Goal: Task Accomplishment & Management: Manage account settings

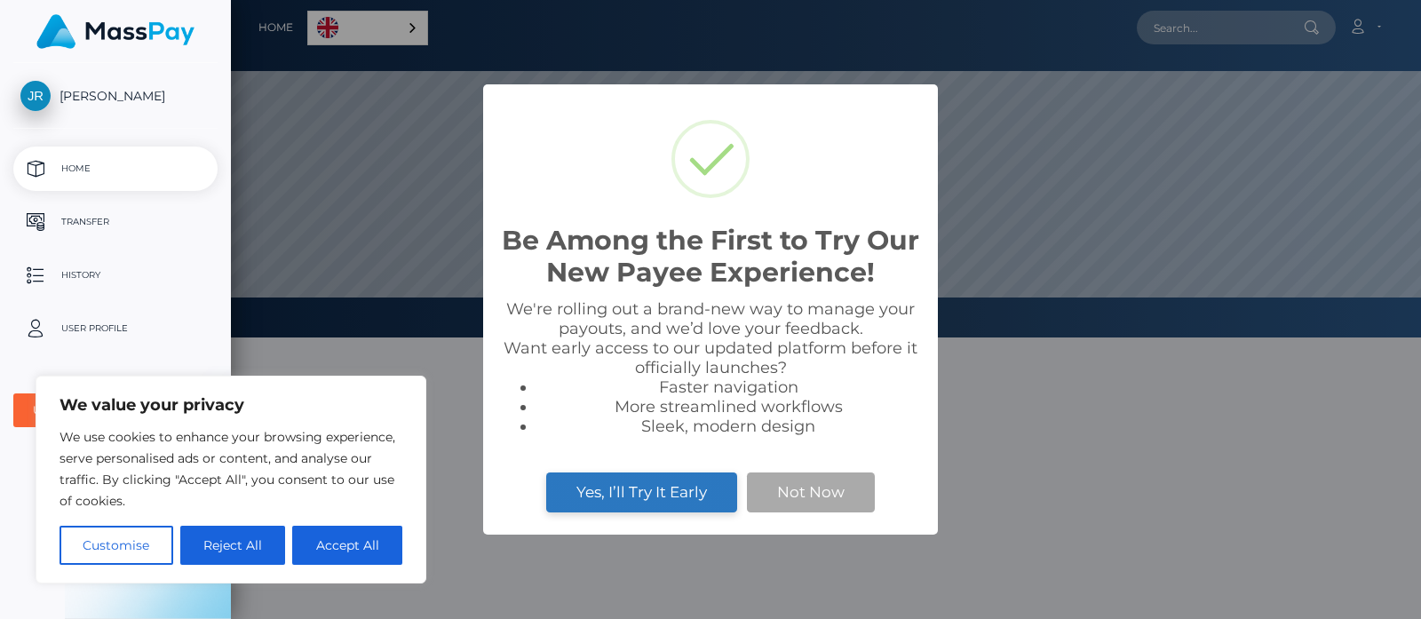
scroll to position [337, 1190]
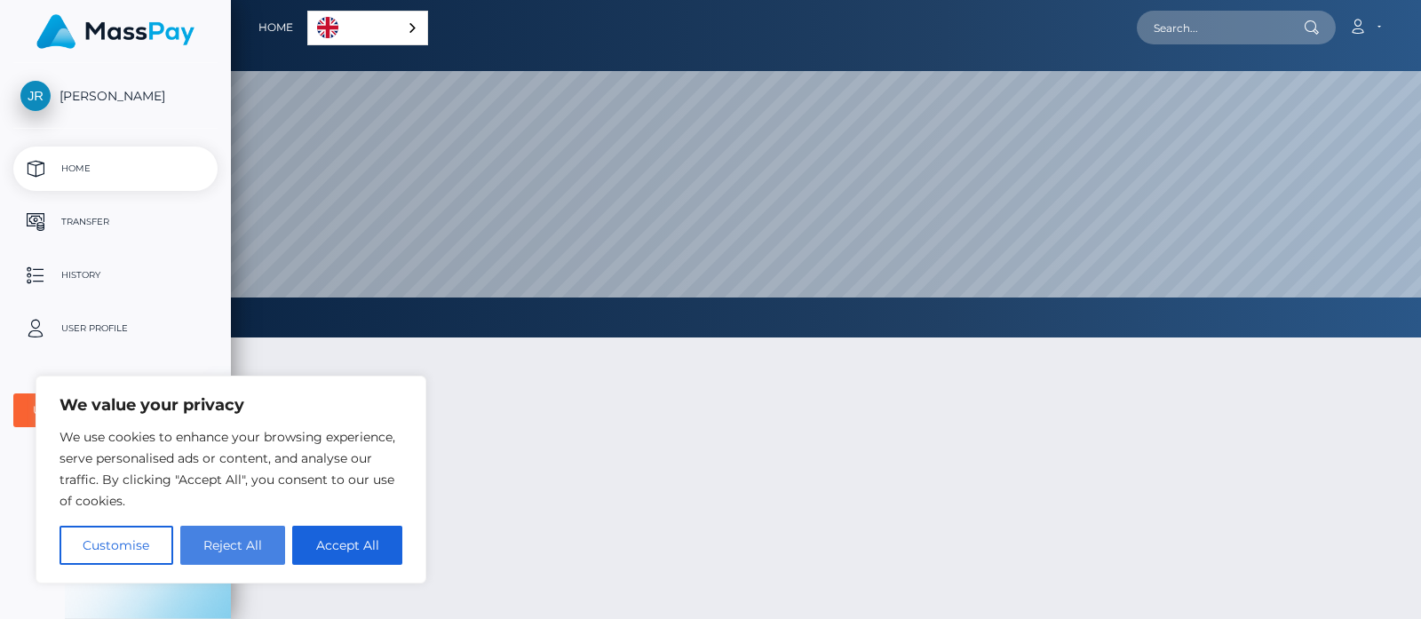
click at [258, 543] on button "Reject All" at bounding box center [233, 545] width 106 height 39
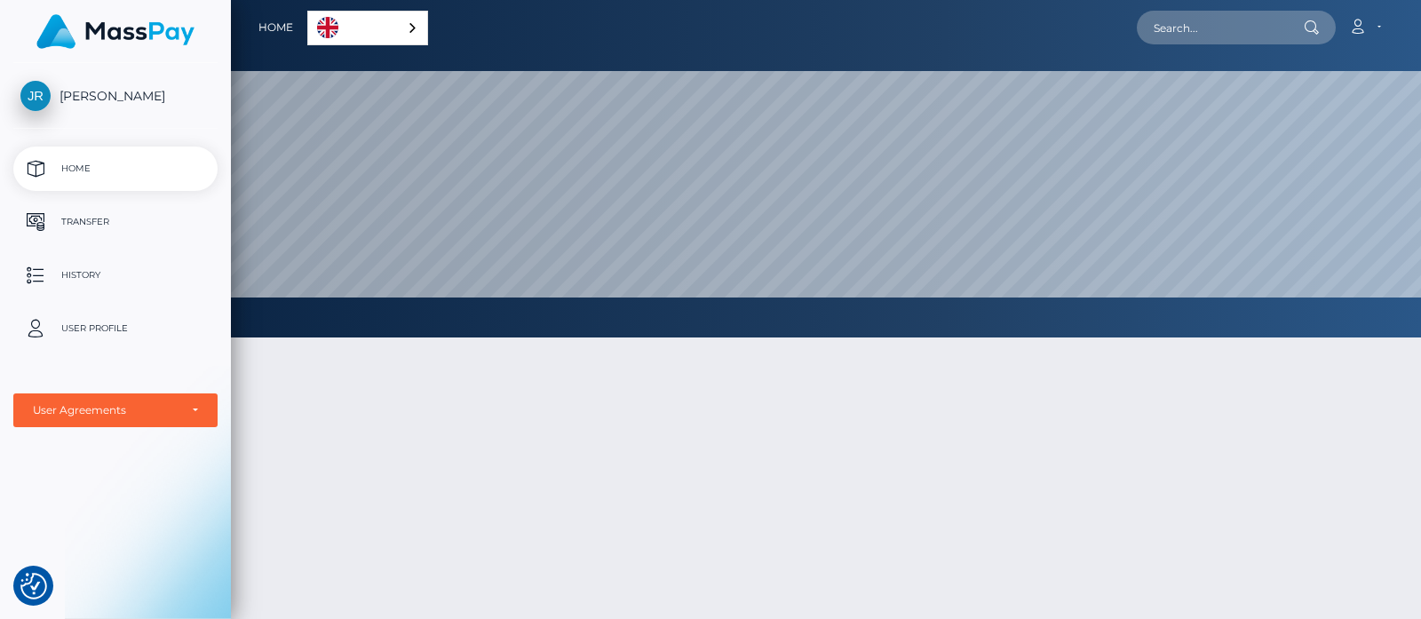
click at [380, 36] on link "English" at bounding box center [367, 28] width 119 height 33
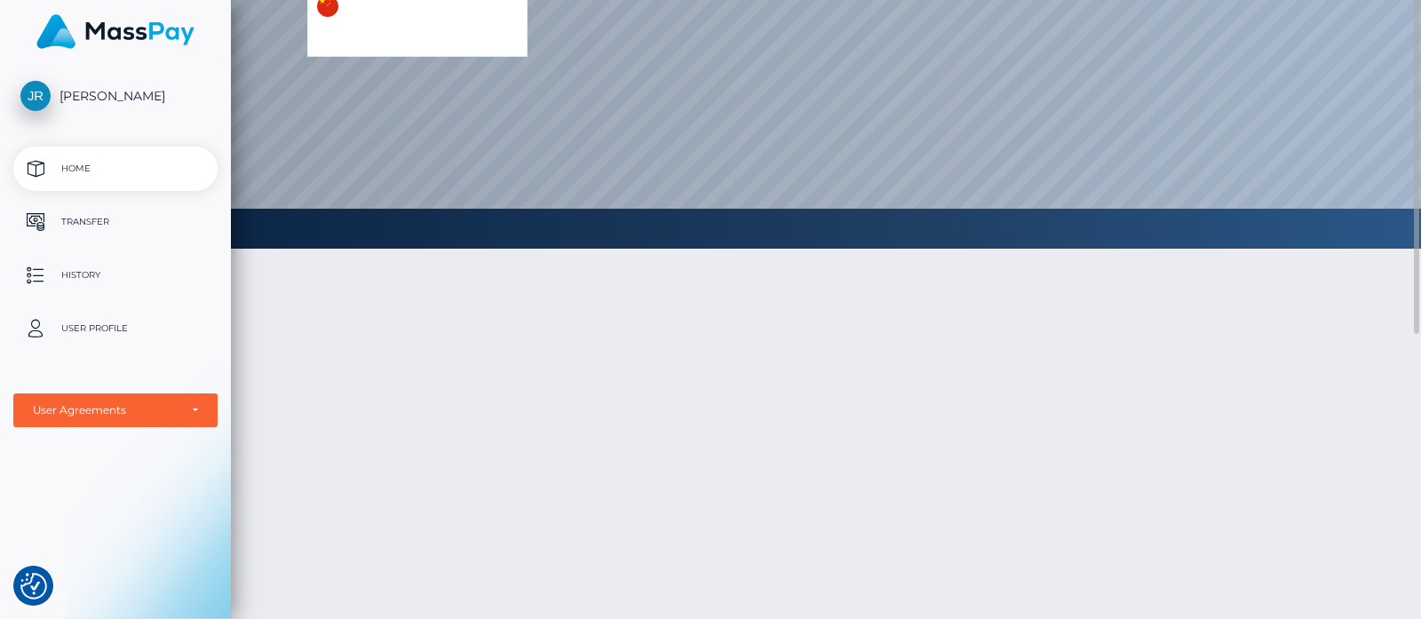
scroll to position [0, 0]
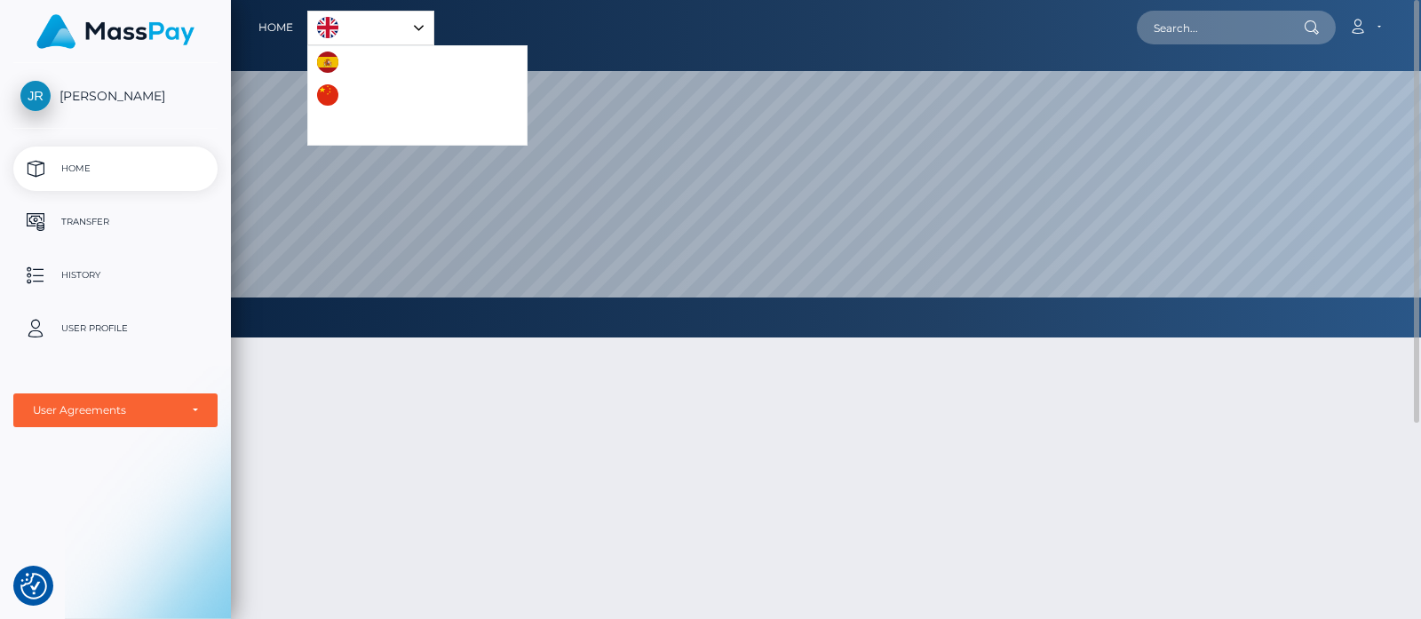
click at [421, 17] on div "English" at bounding box center [370, 28] width 127 height 35
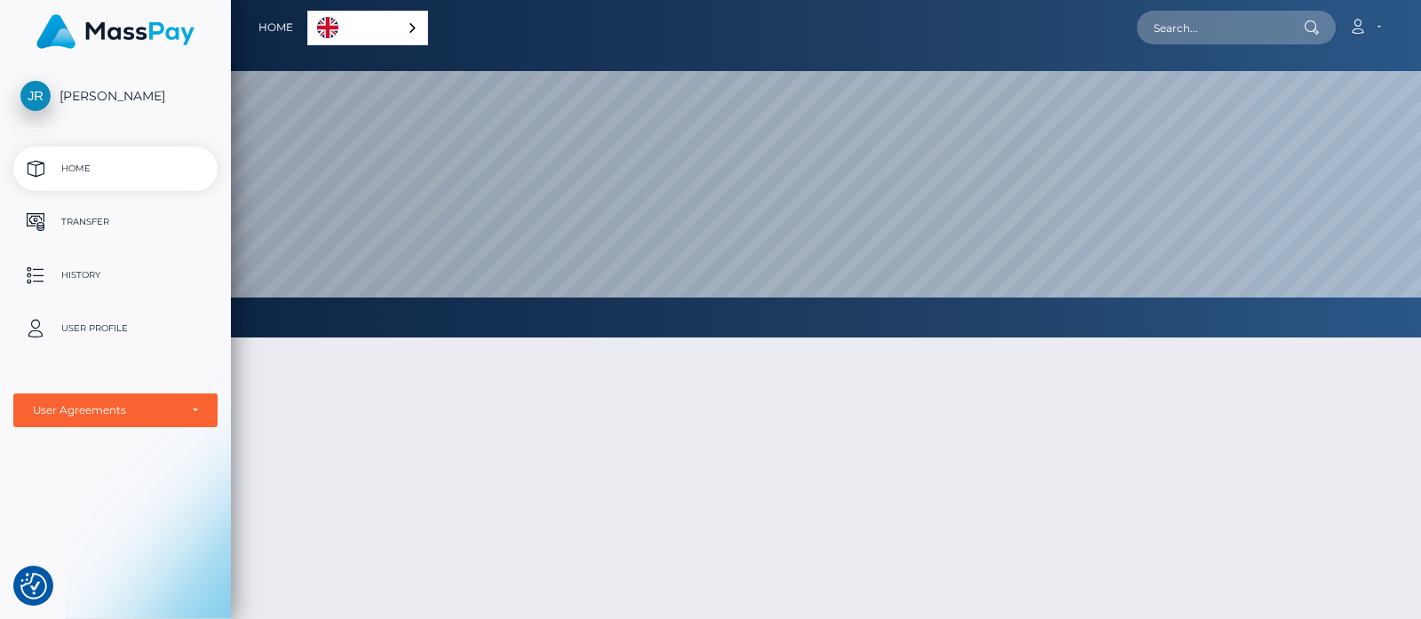
click at [117, 219] on p "Transfer" at bounding box center [115, 222] width 190 height 27
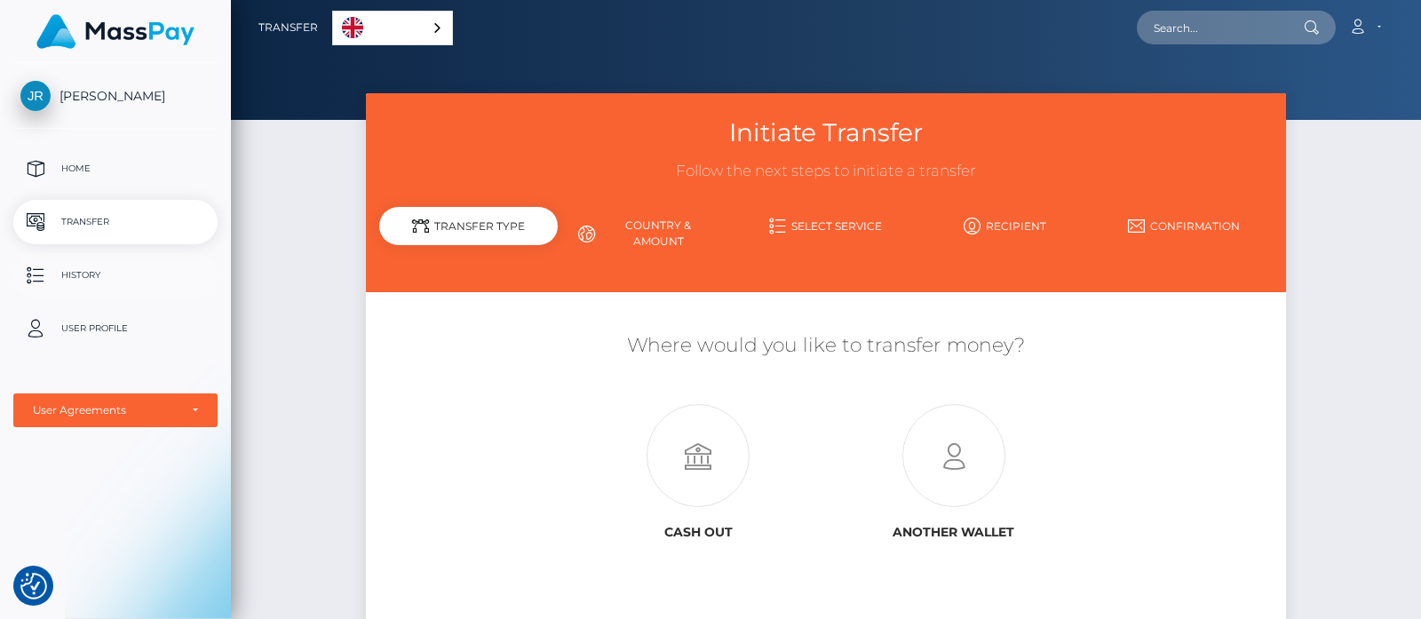
click at [115, 277] on p "History" at bounding box center [115, 275] width 190 height 27
